Goal: Task Accomplishment & Management: Manage account settings

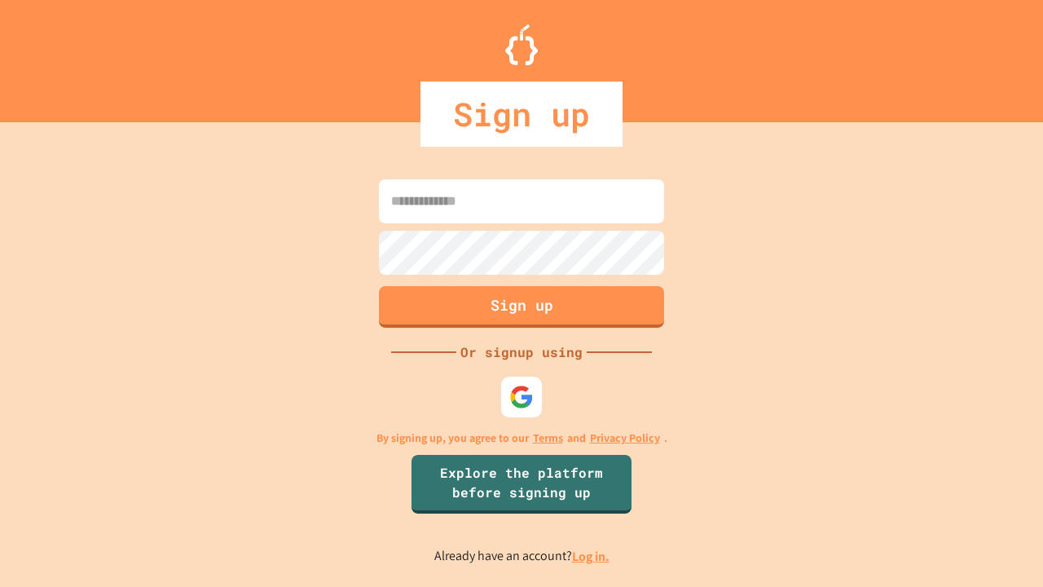
click at [591, 556] on link "Log in." at bounding box center [590, 555] width 37 height 17
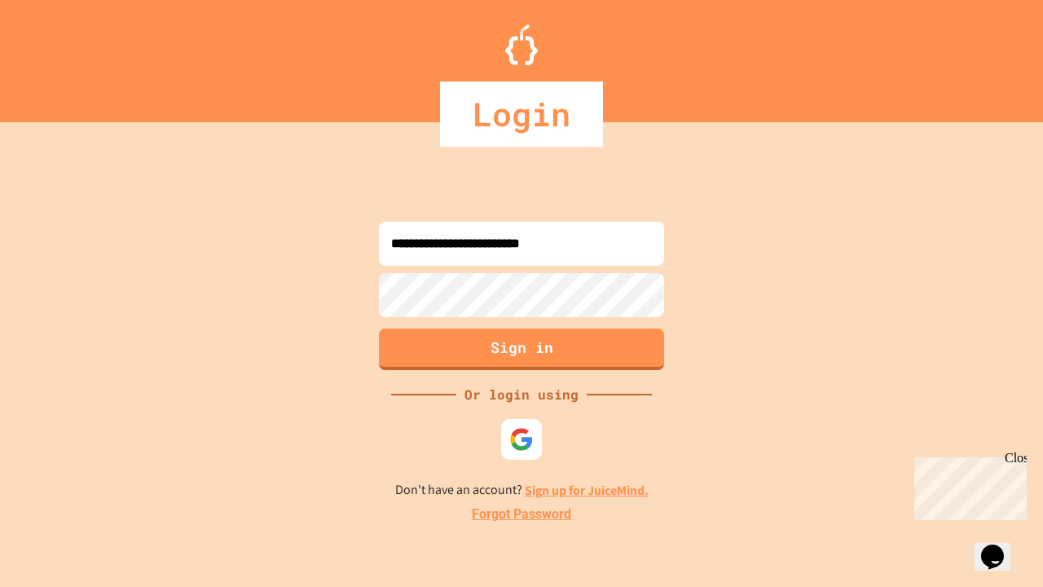
type input "**********"
